Goal: Task Accomplishment & Management: Use online tool/utility

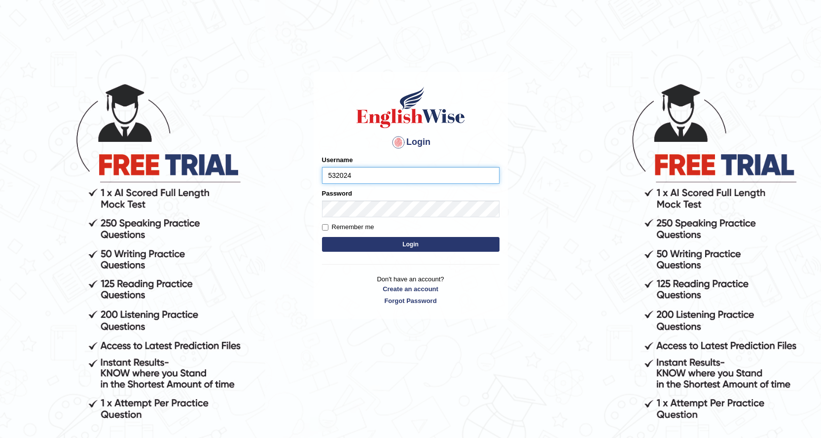
type input "532024"
click at [396, 243] on button "Login" at bounding box center [410, 244] width 177 height 15
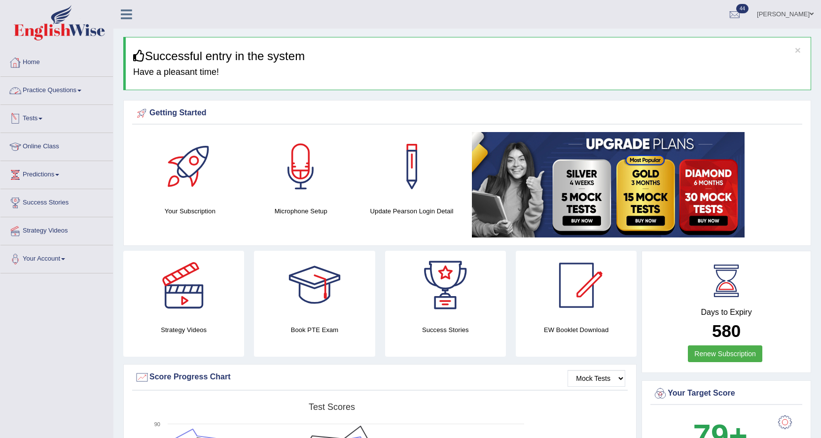
click at [52, 98] on link "Practice Questions" at bounding box center [56, 89] width 112 height 25
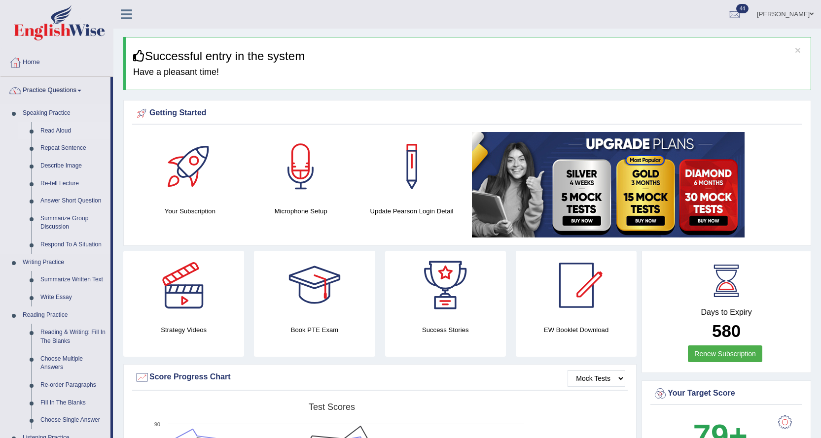
click at [41, 129] on link "Read Aloud" at bounding box center [73, 131] width 74 height 18
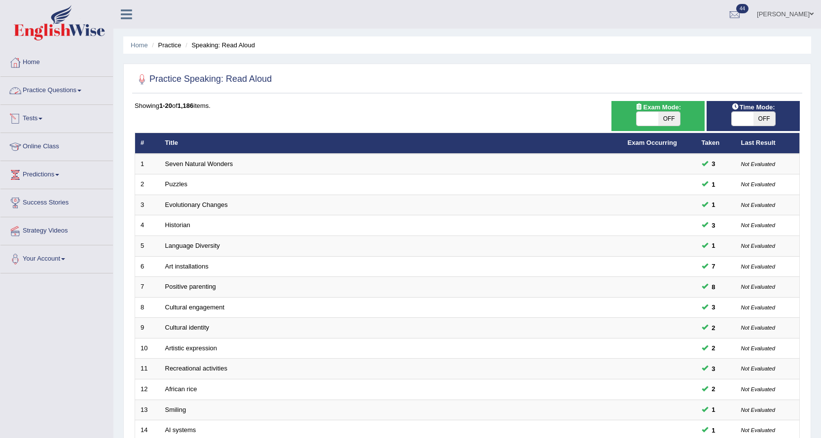
click at [44, 121] on link "Tests" at bounding box center [56, 117] width 112 height 25
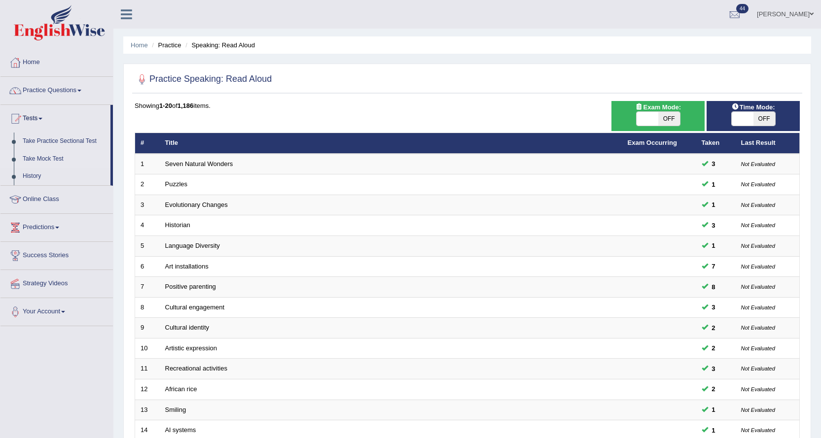
click at [44, 160] on link "Take Mock Test" at bounding box center [64, 159] width 92 height 18
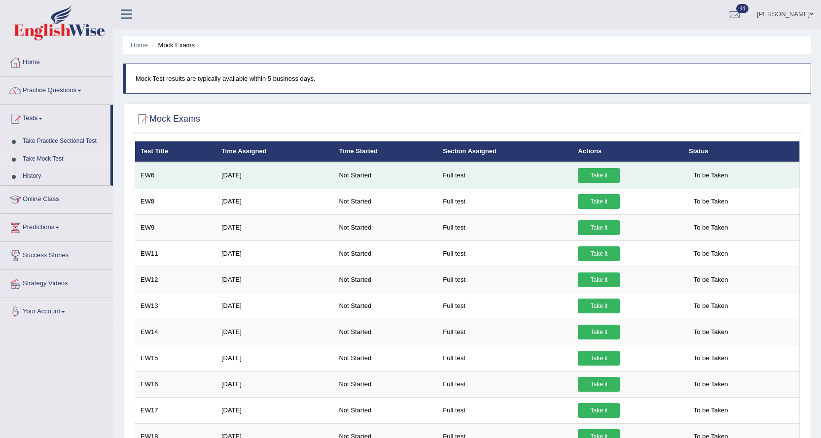
click at [591, 172] on link "Take it" at bounding box center [599, 175] width 42 height 15
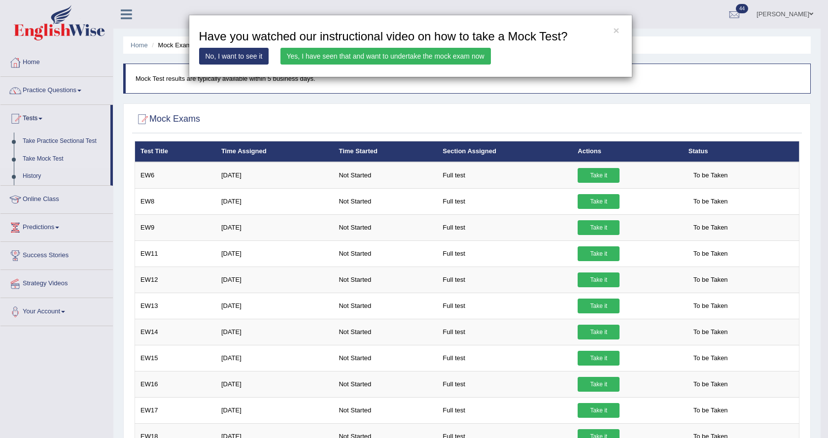
click at [334, 56] on link "Yes, I have seen that and want to undertake the mock exam now" at bounding box center [385, 56] width 210 height 17
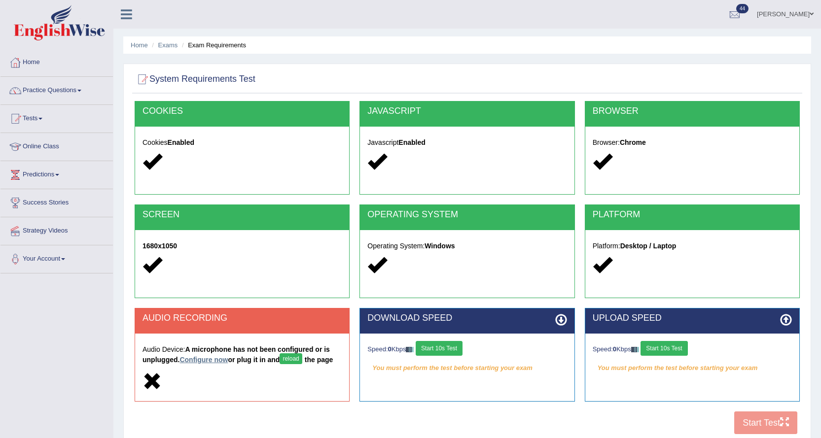
click at [208, 360] on link "Configure now" at bounding box center [203, 360] width 48 height 8
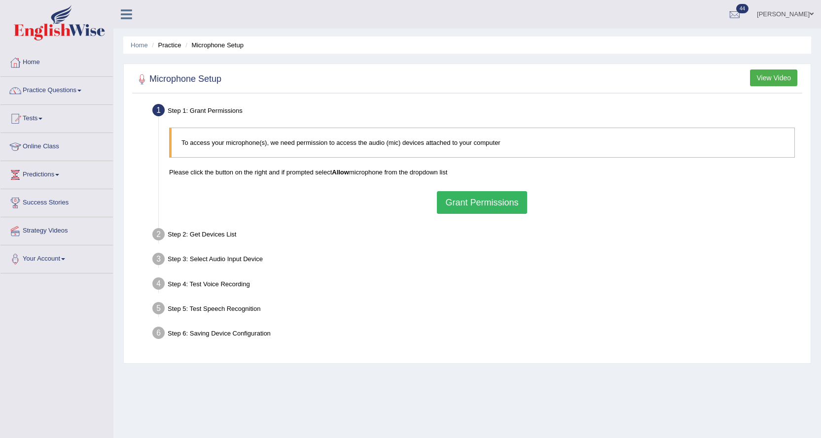
click at [513, 206] on button "Grant Permissions" at bounding box center [482, 202] width 90 height 23
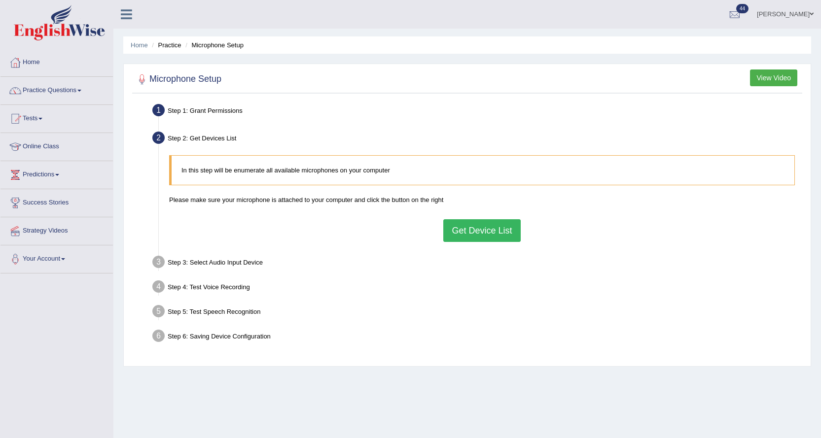
click at [502, 227] on button "Get Device List" at bounding box center [481, 230] width 77 height 23
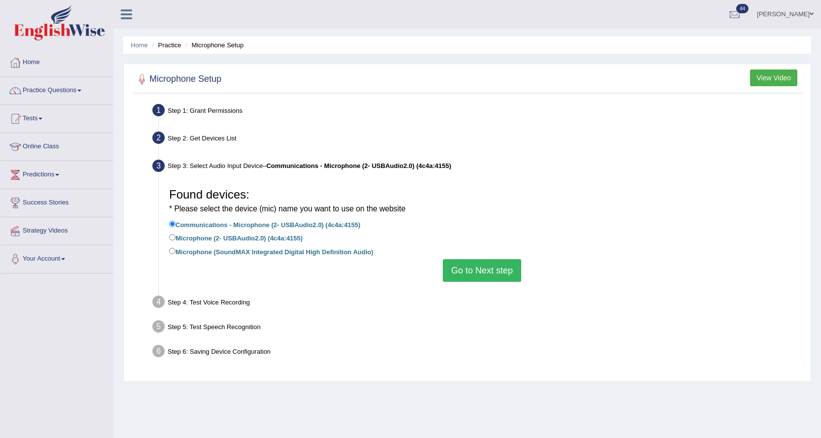
click at [501, 271] on button "Go to Next step" at bounding box center [482, 270] width 78 height 23
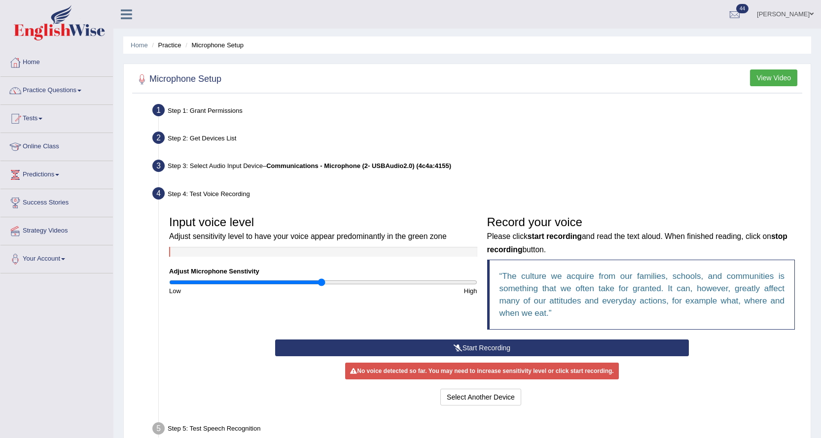
click at [394, 342] on button "Start Recording" at bounding box center [481, 348] width 413 height 17
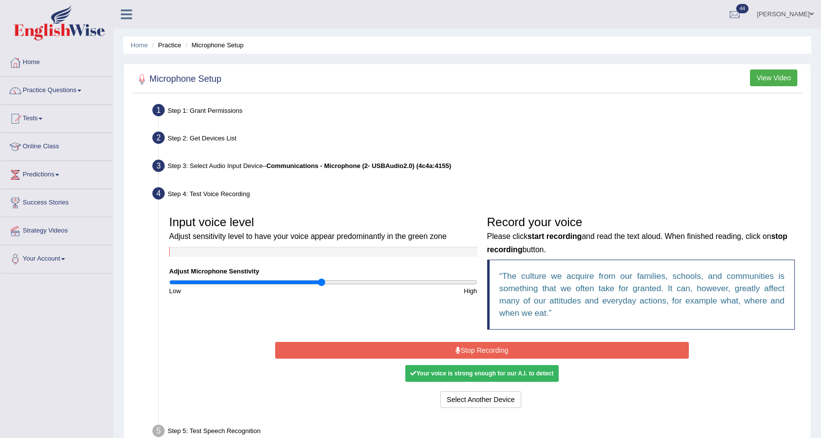
click at [391, 344] on button "Stop Recording" at bounding box center [481, 350] width 413 height 17
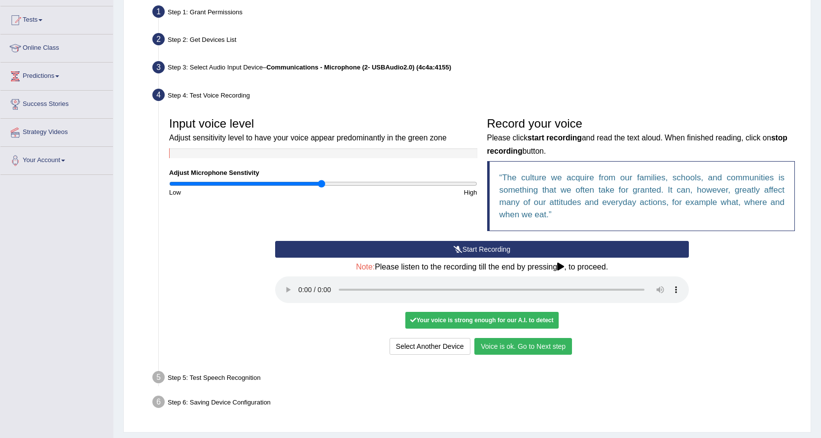
scroll to position [125, 0]
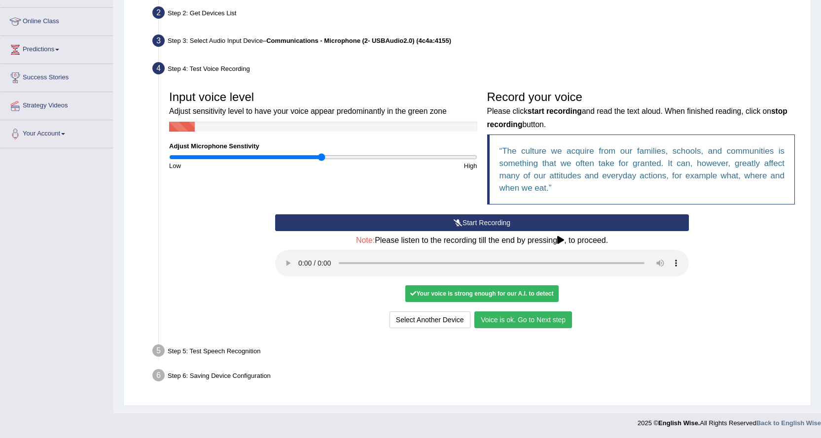
click at [522, 324] on button "Voice is ok. Go to Next step" at bounding box center [523, 319] width 98 height 17
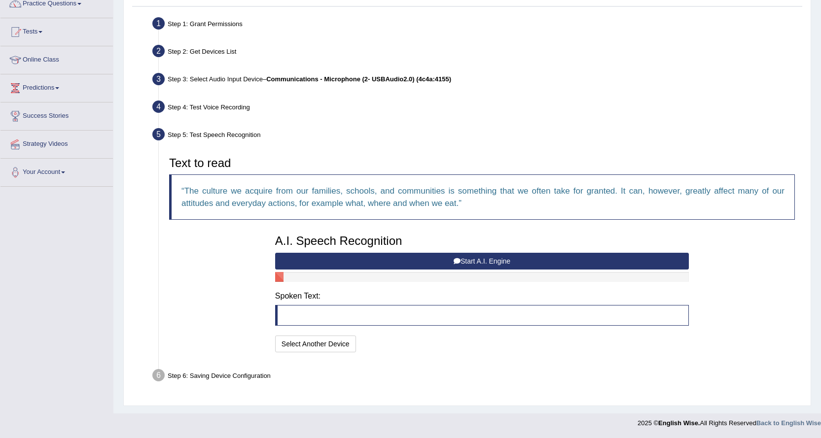
scroll to position [87, 0]
click at [382, 261] on button "Start A.I. Engine" at bounding box center [481, 261] width 413 height 17
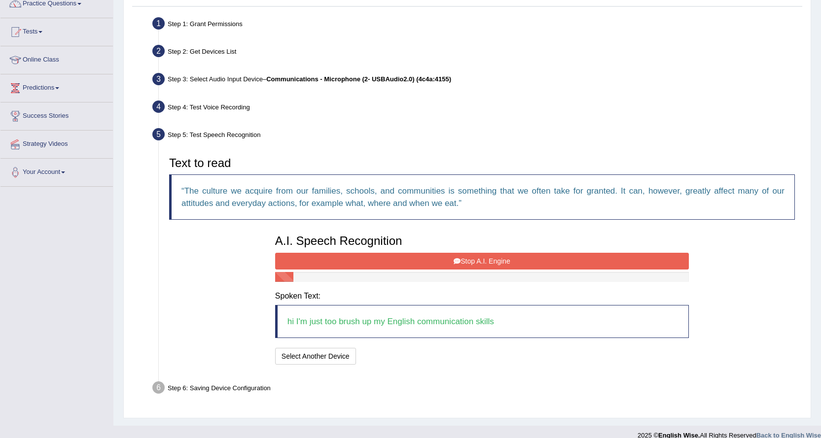
click at [580, 258] on button "Stop A.I. Engine" at bounding box center [481, 261] width 413 height 17
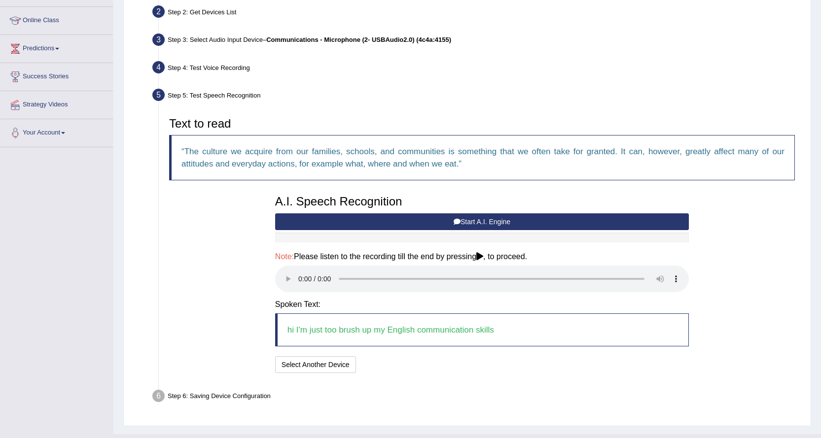
scroll to position [146, 0]
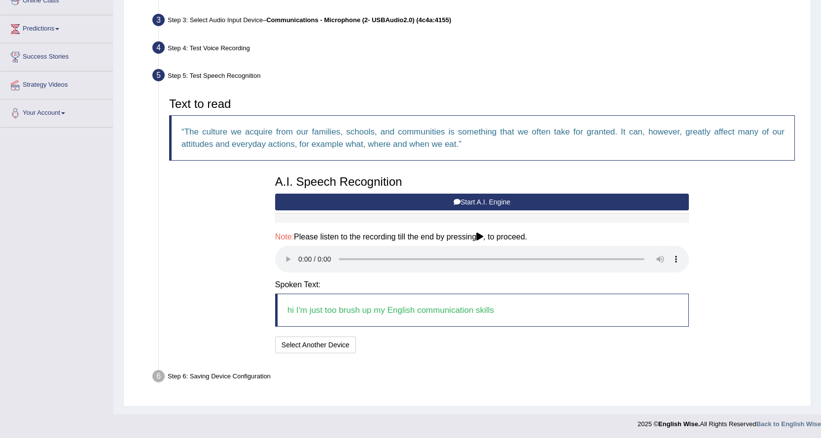
click at [261, 377] on div "Step 6: Saving Device Configuration" at bounding box center [477, 378] width 658 height 22
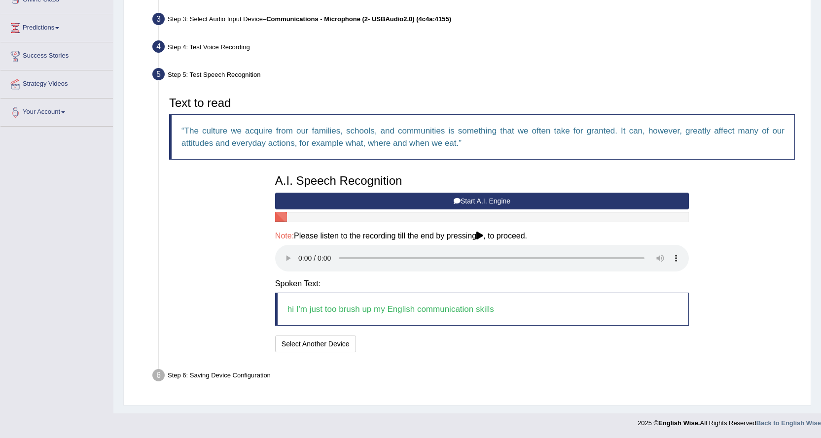
click at [220, 372] on div "Step 6: Saving Device Configuration" at bounding box center [477, 377] width 658 height 22
click at [224, 374] on div "Step 6: Saving Device Configuration" at bounding box center [477, 377] width 658 height 22
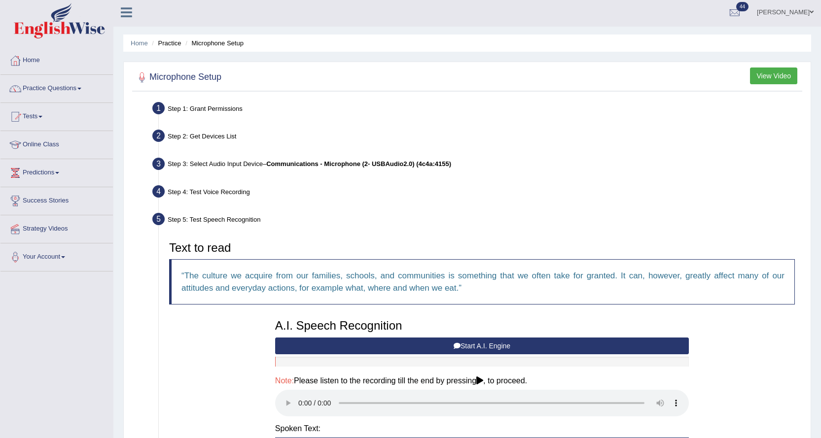
scroll to position [0, 0]
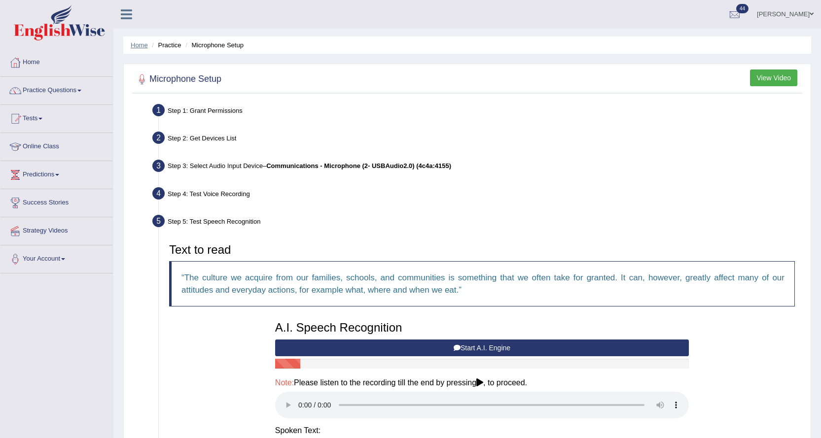
click at [140, 44] on link "Home" at bounding box center [139, 44] width 17 height 7
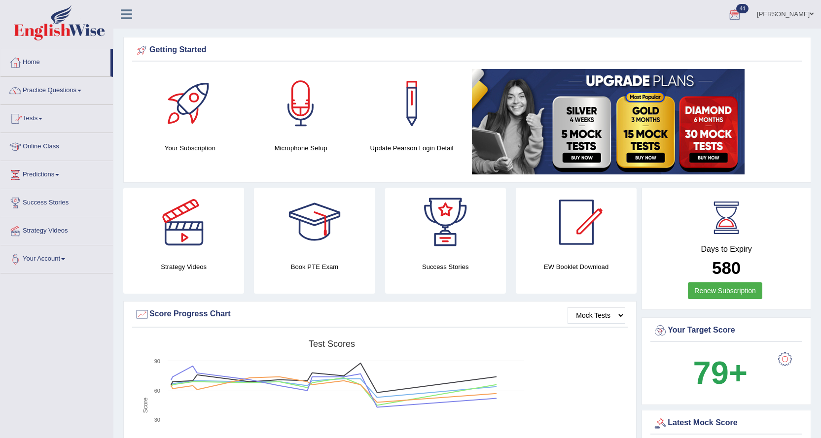
click at [39, 116] on link "Tests" at bounding box center [56, 117] width 112 height 25
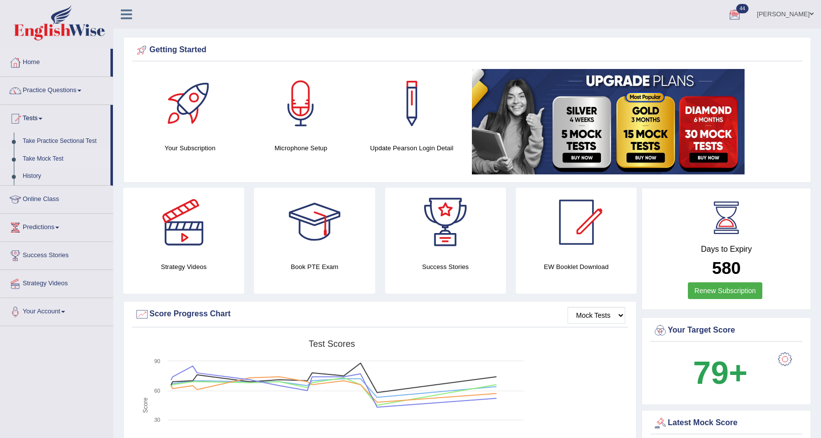
click at [34, 157] on link "Take Mock Test" at bounding box center [64, 159] width 92 height 18
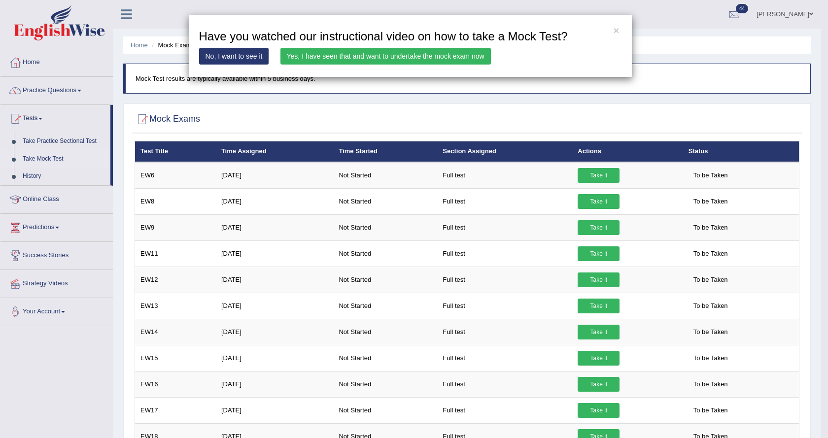
click at [425, 52] on link "Yes, I have seen that and want to undertake the mock exam now" at bounding box center [385, 56] width 210 height 17
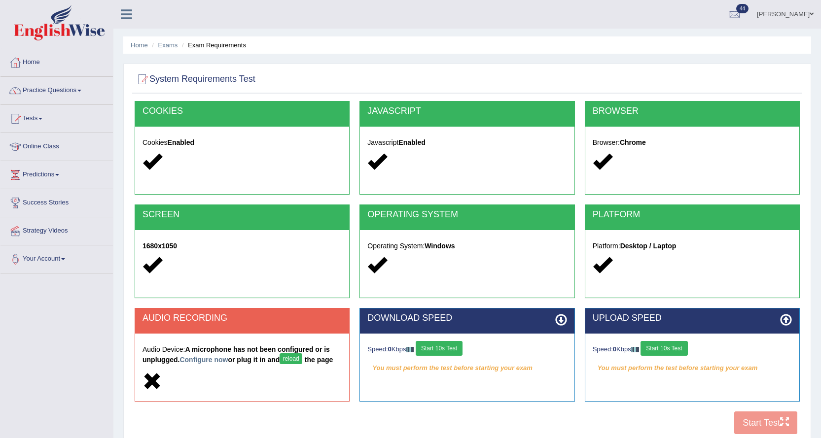
click at [218, 353] on h5 "Audio Device: A microphone has not been configured or is unplugged. Configure n…" at bounding box center [241, 356] width 199 height 21
click at [199, 358] on link "Configure now" at bounding box center [203, 360] width 48 height 8
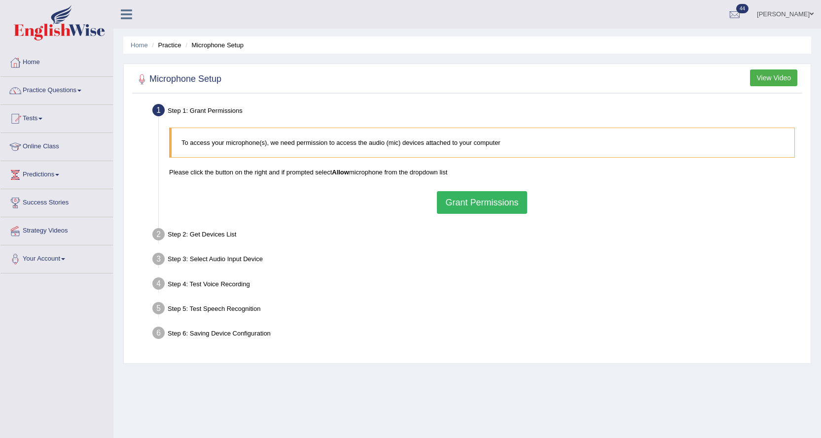
click at [514, 205] on button "Grant Permissions" at bounding box center [482, 202] width 90 height 23
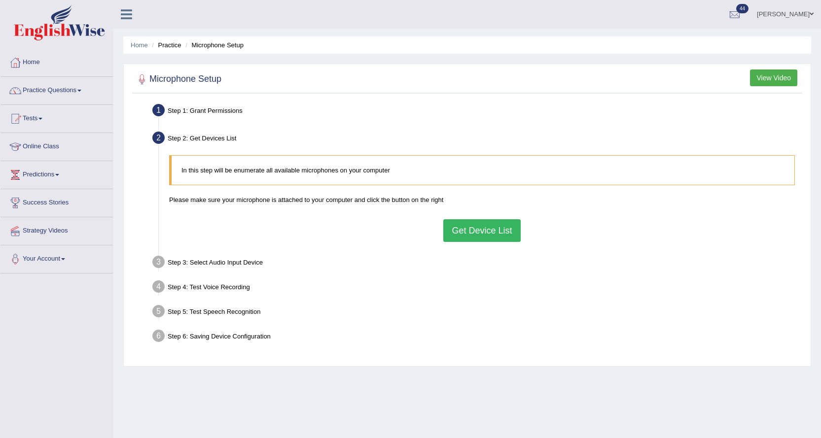
click at [482, 236] on button "Get Device List" at bounding box center [481, 230] width 77 height 23
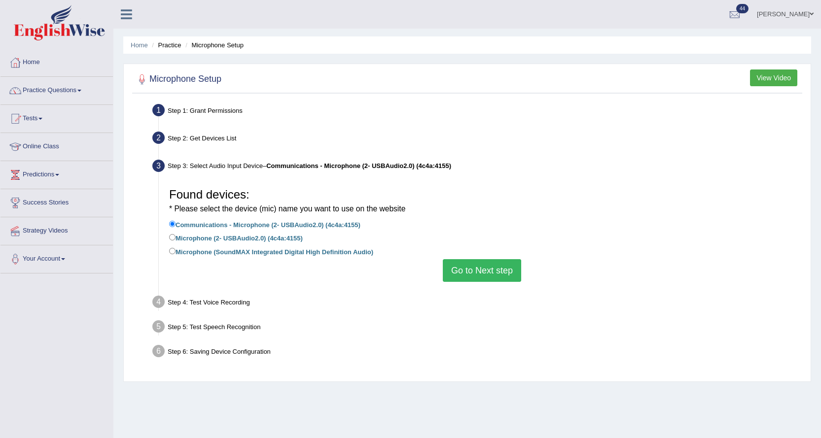
click at [492, 265] on button "Go to Next step" at bounding box center [482, 270] width 78 height 23
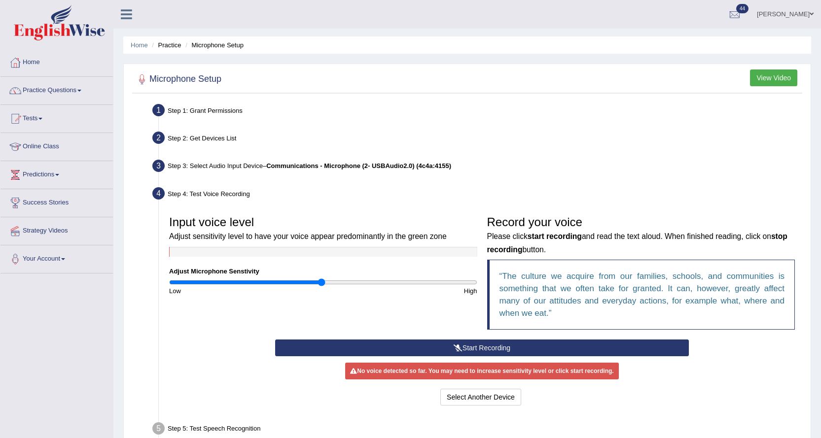
click at [391, 342] on button "Start Recording" at bounding box center [481, 348] width 413 height 17
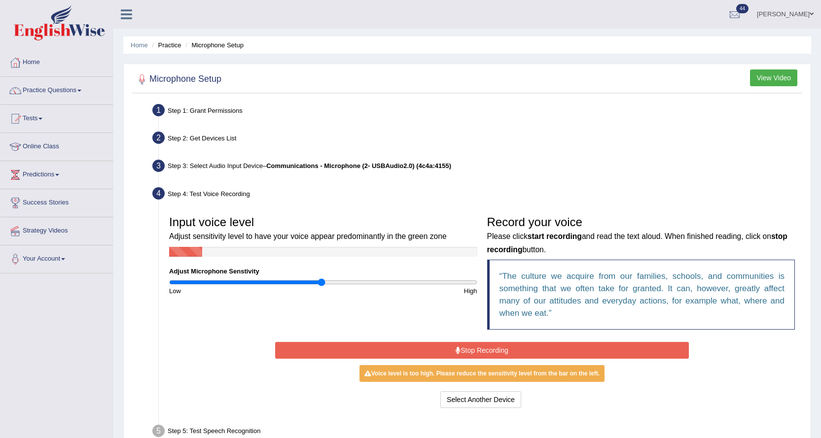
click at [466, 349] on button "Stop Recording" at bounding box center [481, 350] width 413 height 17
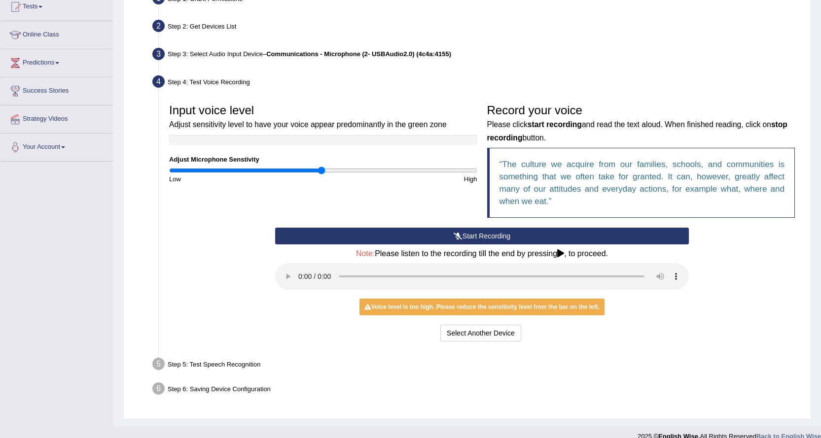
scroll to position [125, 0]
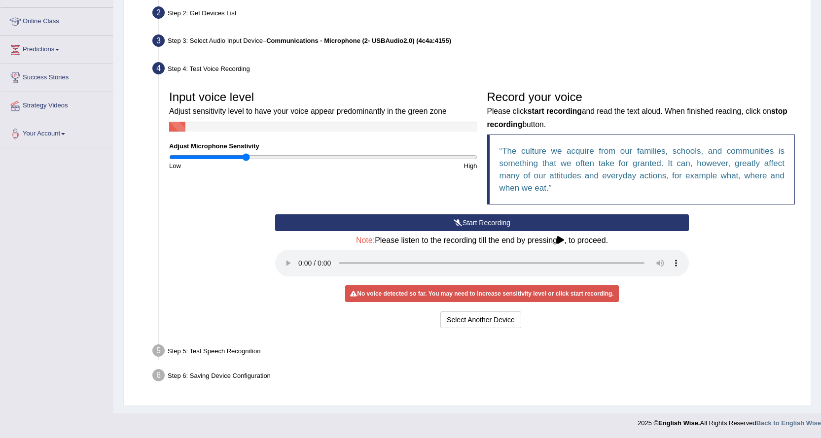
type input "0.5"
click at [244, 155] on input "range" at bounding box center [323, 157] width 308 height 8
click at [408, 223] on button "Start Recording" at bounding box center [481, 222] width 413 height 17
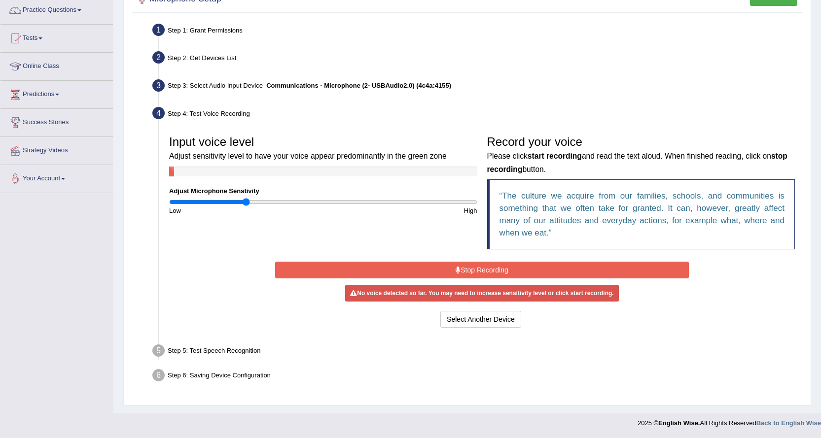
scroll to position [80, 0]
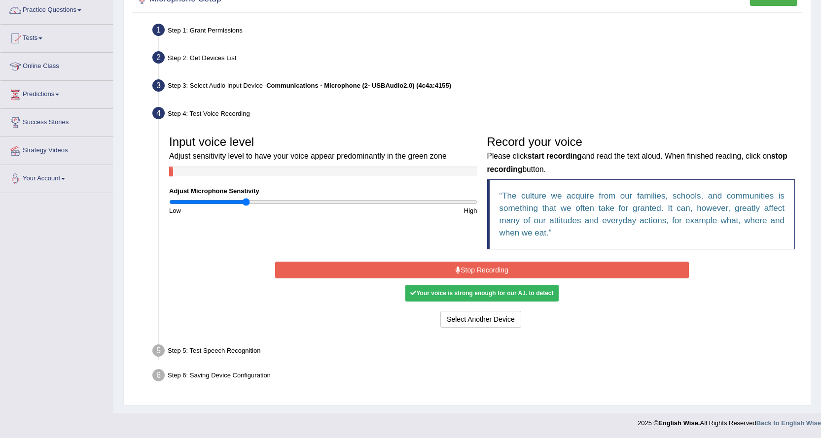
click at [463, 266] on button "Stop Recording" at bounding box center [481, 270] width 413 height 17
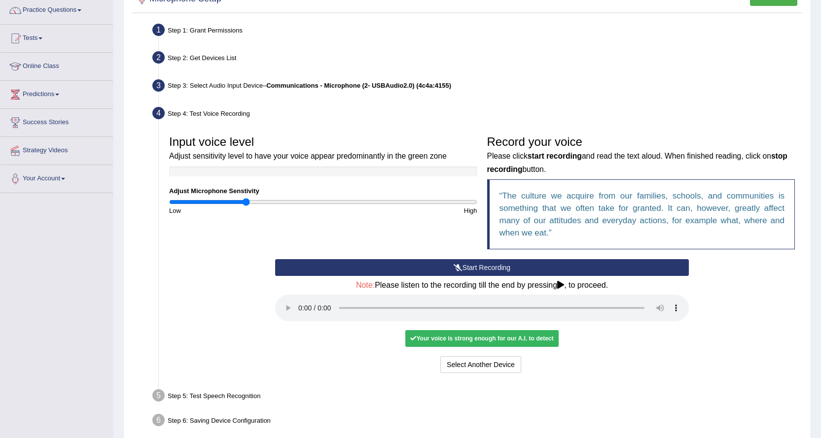
click at [171, 398] on div "Step 5: Test Speech Recognition" at bounding box center [477, 397] width 658 height 22
click at [525, 365] on button "Voice is ok. Go to Next step" at bounding box center [523, 364] width 98 height 17
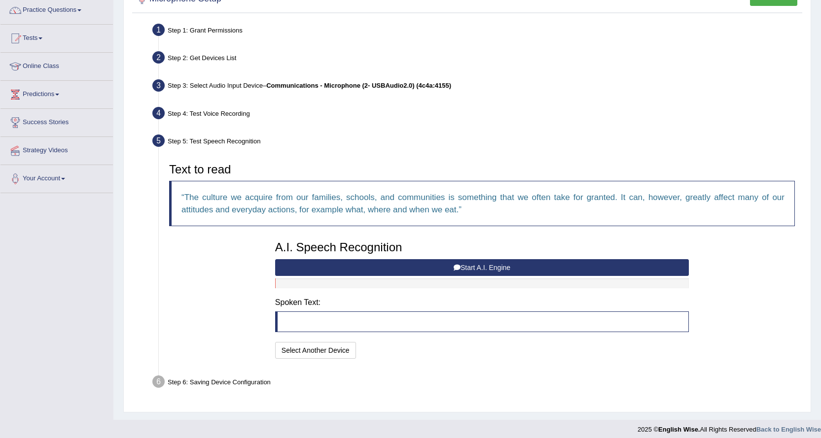
click at [224, 383] on div "Step 6: Saving Device Configuration" at bounding box center [477, 384] width 658 height 22
click at [389, 267] on button "Start A.I. Engine" at bounding box center [481, 267] width 413 height 17
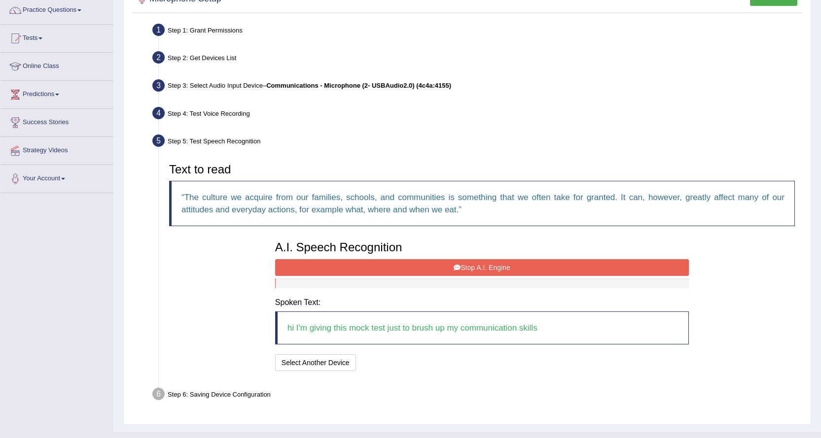
click at [462, 271] on button "Stop A.I. Engine" at bounding box center [481, 267] width 413 height 17
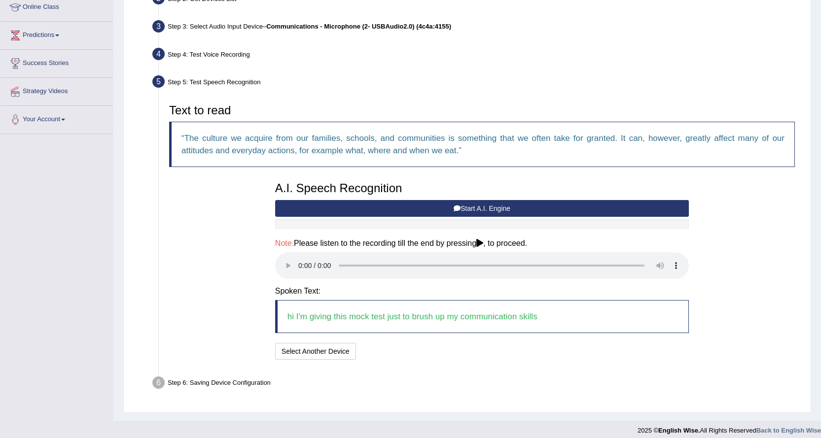
scroll to position [147, 0]
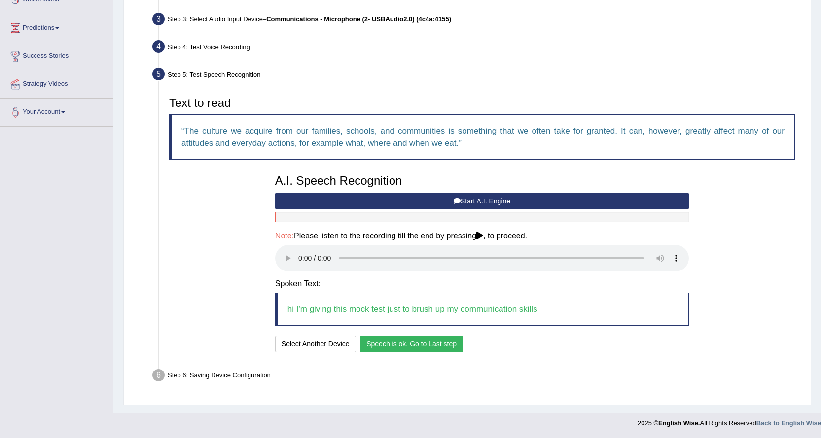
click at [410, 344] on button "Speech is ok. Go to Last step" at bounding box center [411, 344] width 103 height 17
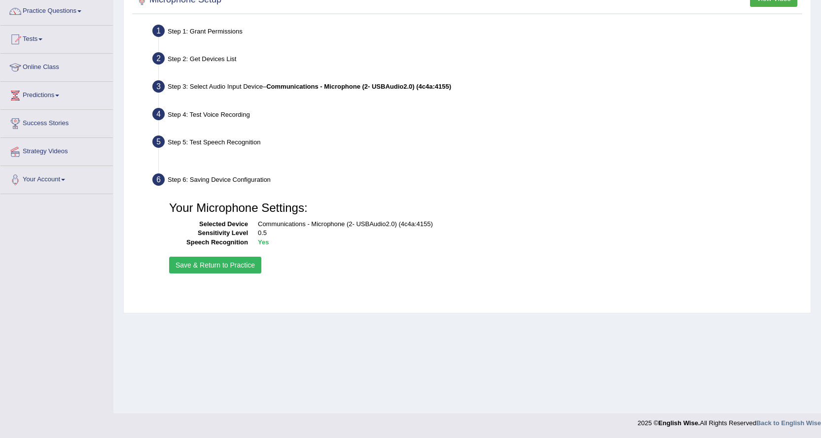
scroll to position [79, 0]
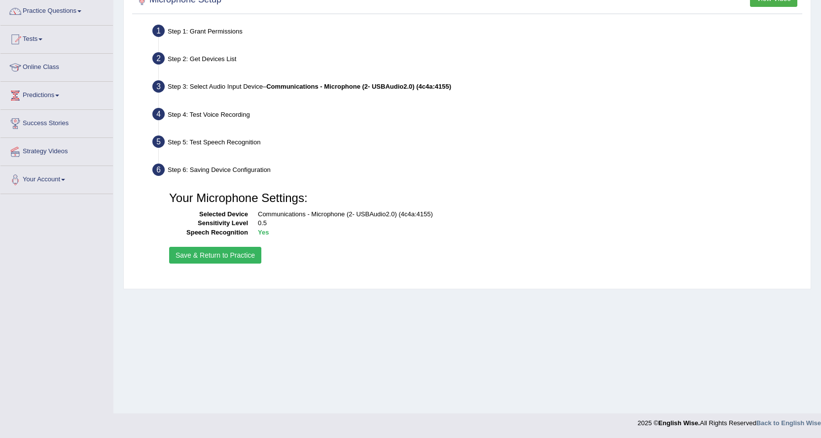
click at [205, 262] on button "Save & Return to Practice" at bounding box center [215, 255] width 92 height 17
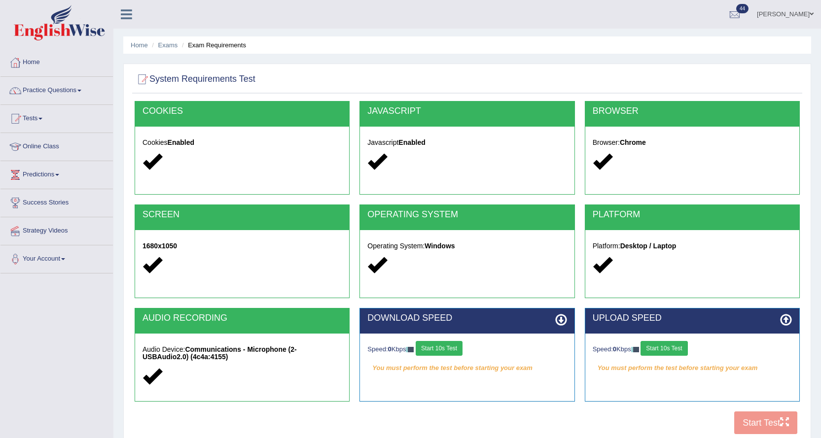
click at [431, 345] on button "Start 10s Test" at bounding box center [438, 348] width 47 height 15
click at [662, 343] on button "Start 10s Test" at bounding box center [663, 348] width 47 height 15
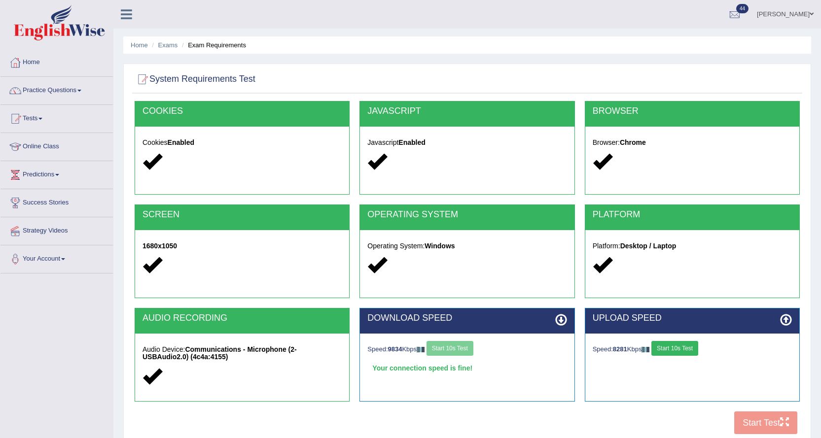
click at [674, 349] on button "Start 10s Test" at bounding box center [674, 348] width 47 height 15
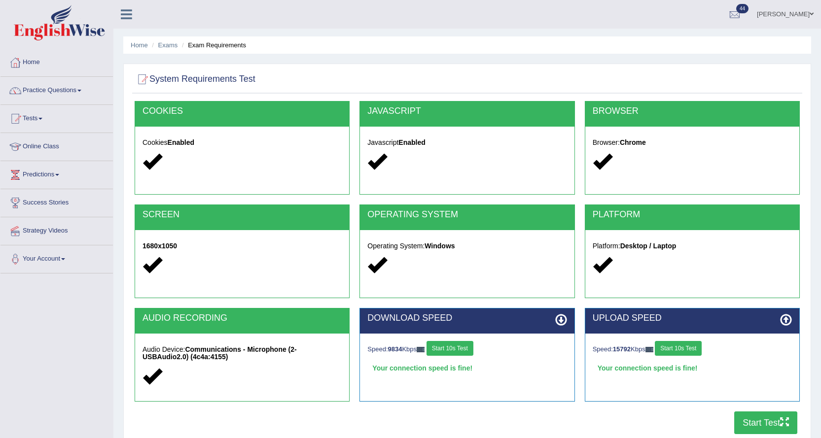
click at [752, 422] on button "Start Test" at bounding box center [765, 422] width 63 height 23
